Goal: Transaction & Acquisition: Subscribe to service/newsletter

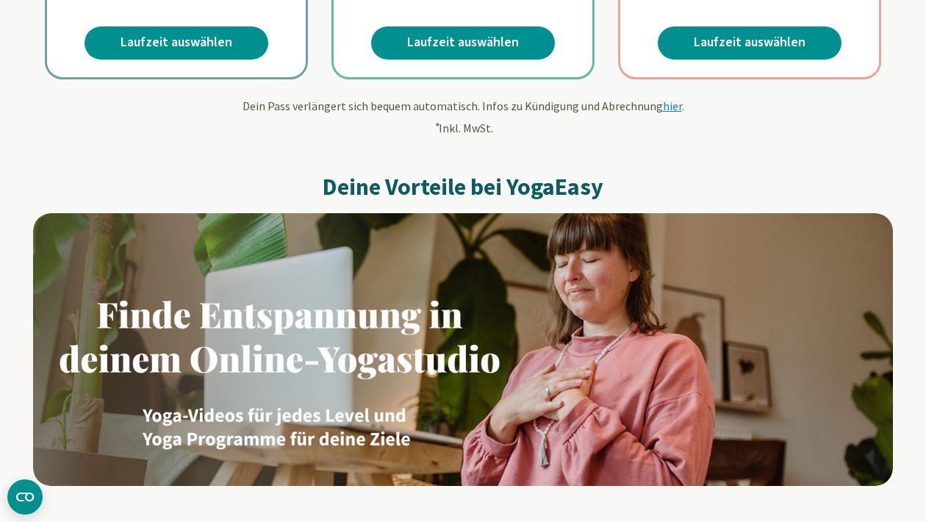
scroll to position [676, 0]
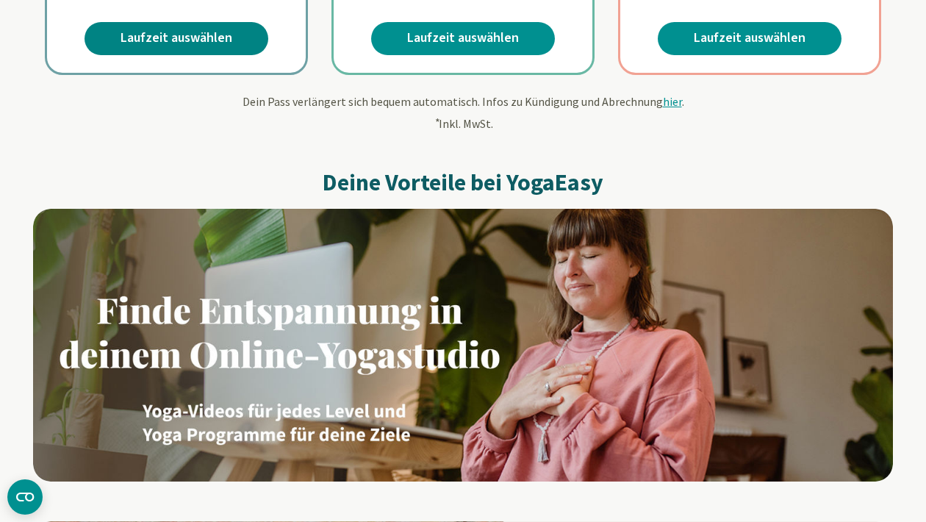
click at [167, 37] on link "Laufzeit auswählen" at bounding box center [177, 38] width 184 height 33
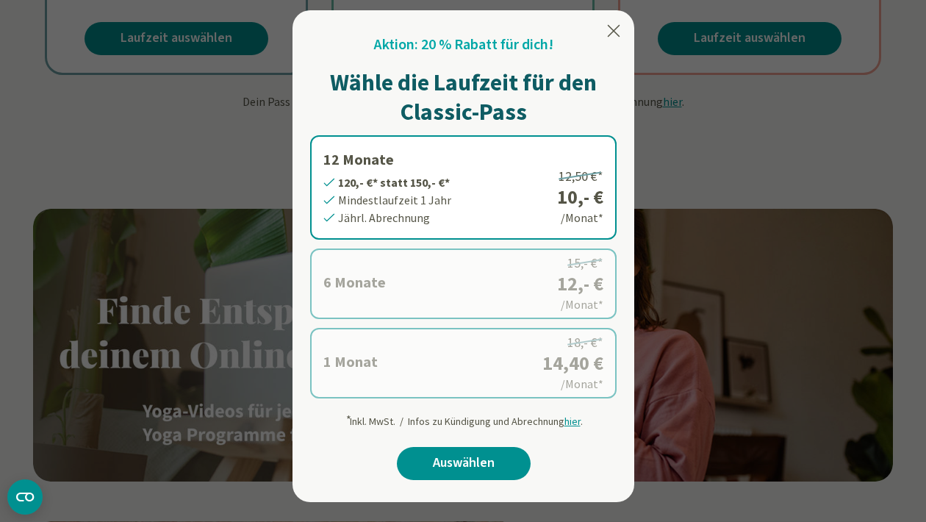
click at [418, 375] on label "1 Monat 14,40 €* statt 18,- €* Mindestlaufzeit 1 Monat Monatl. Abrechnung 18,- …" at bounding box center [463, 363] width 307 height 71
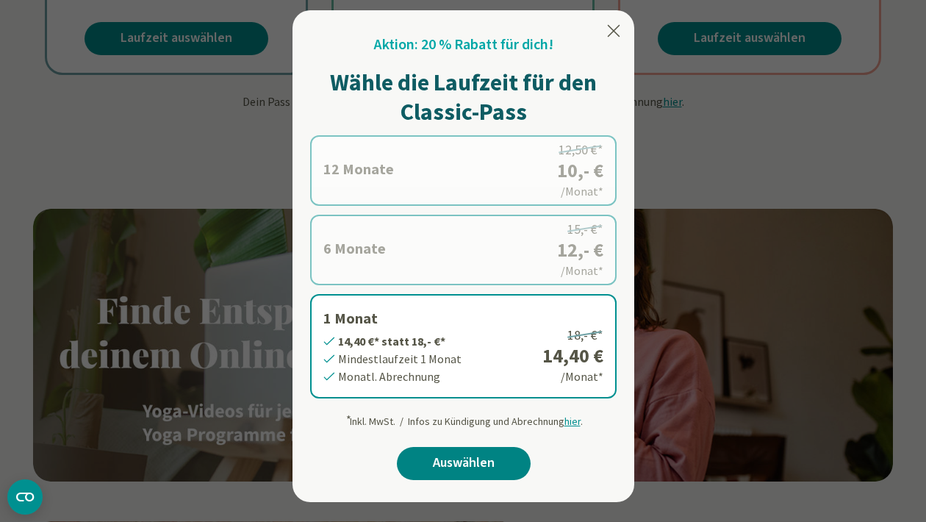
click at [474, 466] on link "Auswählen" at bounding box center [464, 463] width 134 height 33
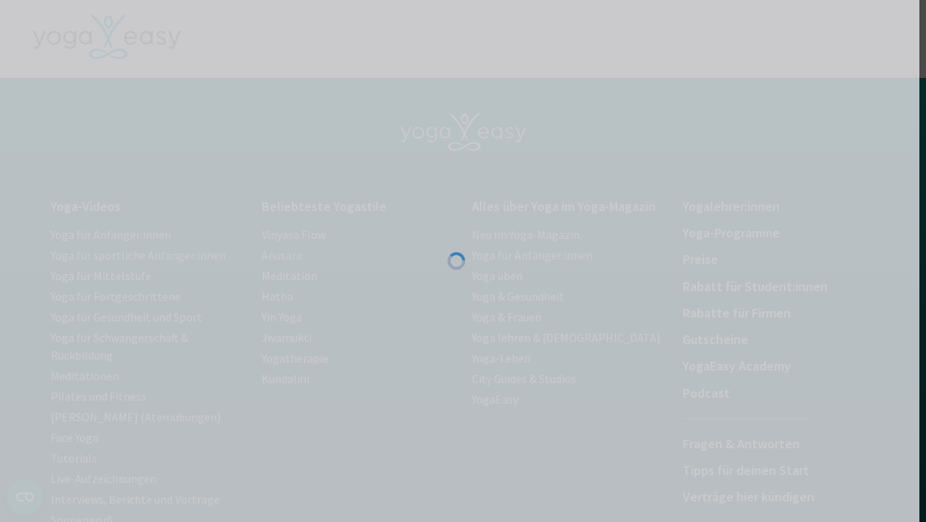
scroll to position [0, 9]
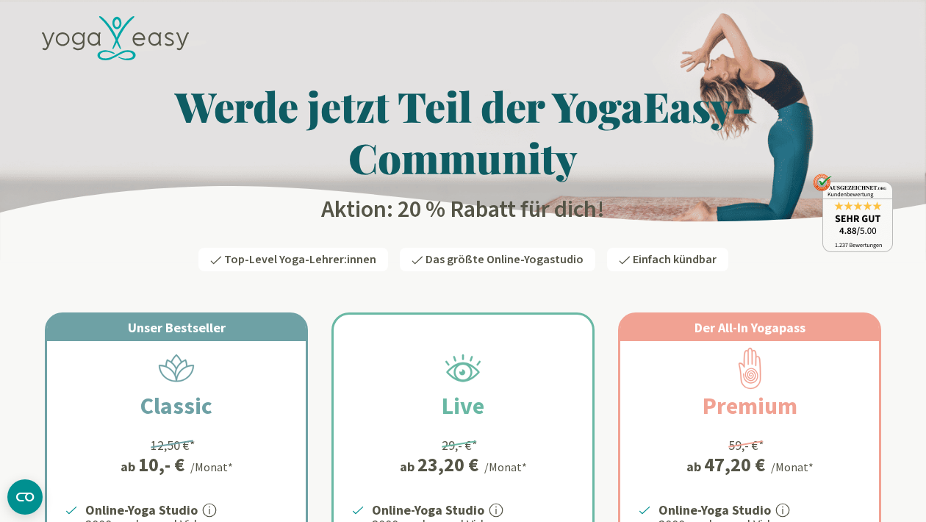
click at [120, 44] on icon at bounding box center [115, 38] width 147 height 45
